Goal: Information Seeking & Learning: Find specific page/section

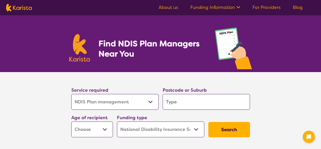
select select "NDIS Plan management"
select select "NDIS"
select select "NDIS Plan management"
select select "NDIS"
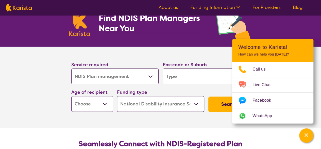
click at [181, 75] on input "search" at bounding box center [206, 76] width 87 height 16
click at [206, 48] on section "Service required Allied Health Assistant Assessment ([MEDICAL_DATA] or [MEDICAL…" at bounding box center [160, 79] width 195 height 67
click at [291, 26] on div "Find NDIS Plan Managers Near You" at bounding box center [160, 18] width 321 height 57
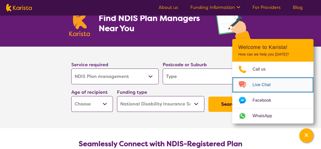
click at [262, 88] on span "Live Chat" at bounding box center [265, 85] width 24 height 8
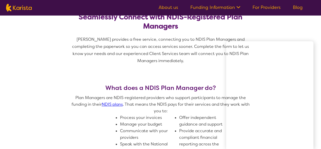
scroll to position [152, 0]
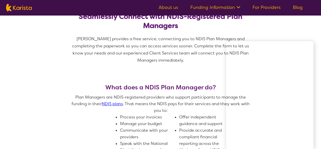
click at [107, 45] on span "[PERSON_NAME] provides a free service, connecting you to NDIS Plan Managers and…" at bounding box center [161, 49] width 178 height 27
